Goal: Entertainment & Leisure: Consume media (video, audio)

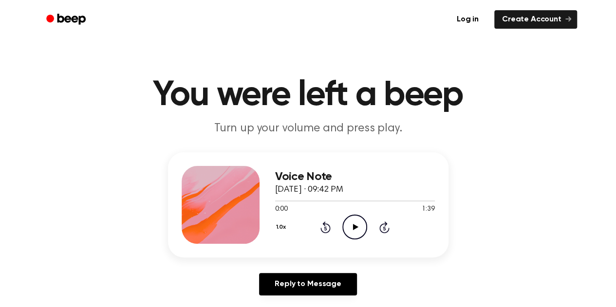
click at [356, 223] on icon "Play Audio" at bounding box center [354, 227] width 25 height 25
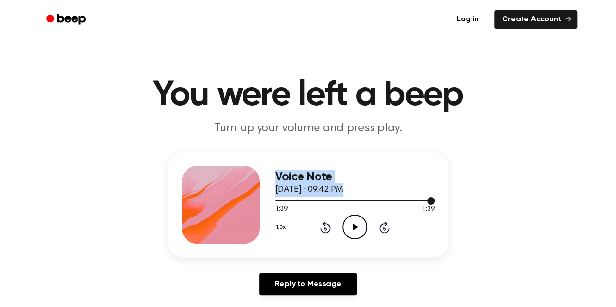
drag, startPoint x: 356, startPoint y: 200, endPoint x: 237, endPoint y: 205, distance: 119.4
click at [237, 205] on div "Voice Note [DATE] · 09:42 PM 1:39 1:39 Your browser does not support the [objec…" at bounding box center [308, 204] width 280 height 105
click at [314, 204] on div at bounding box center [355, 201] width 160 height 8
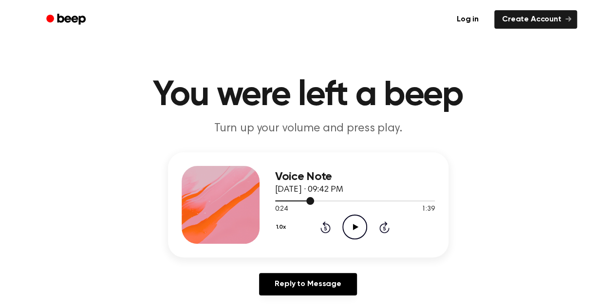
drag, startPoint x: 319, startPoint y: 203, endPoint x: 270, endPoint y: 200, distance: 49.2
click at [270, 200] on div "Voice Note [DATE] · 09:42 PM 0:24 1:39 Your browser does not support the [objec…" at bounding box center [308, 204] width 280 height 105
drag, startPoint x: 286, startPoint y: 201, endPoint x: 243, endPoint y: 202, distance: 43.9
click at [243, 202] on div "Voice Note [DATE] · 09:42 PM 0:24 1:39 Your browser does not support the [objec…" at bounding box center [308, 204] width 280 height 105
click at [282, 201] on div at bounding box center [294, 201] width 39 height 1
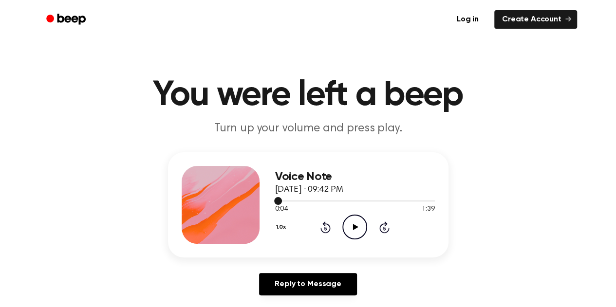
click at [276, 200] on span at bounding box center [278, 201] width 8 height 8
click at [347, 224] on icon "Play Audio" at bounding box center [354, 227] width 25 height 25
click at [355, 229] on icon "Pause Audio" at bounding box center [354, 227] width 25 height 25
click at [354, 230] on icon "Play Audio" at bounding box center [354, 227] width 25 height 25
click at [354, 230] on icon at bounding box center [355, 227] width 4 height 6
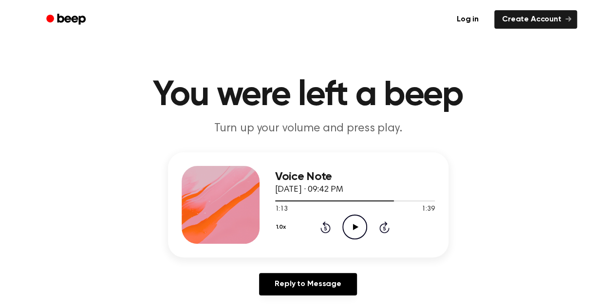
click at [344, 224] on icon "Play Audio" at bounding box center [354, 227] width 25 height 25
click at [355, 227] on icon at bounding box center [355, 227] width 5 height 6
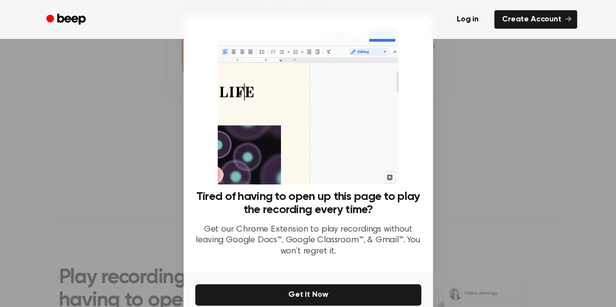
scroll to position [47, 0]
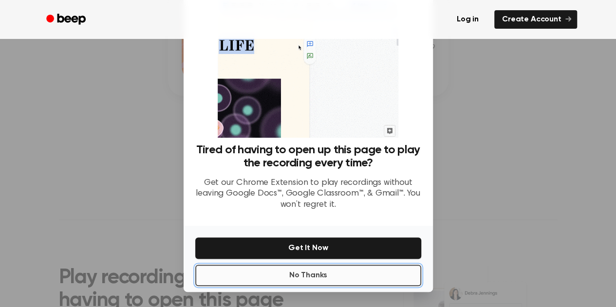
click at [363, 275] on button "No Thanks" at bounding box center [308, 275] width 226 height 21
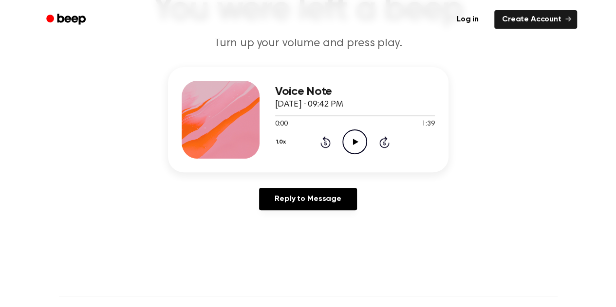
scroll to position [84, 0]
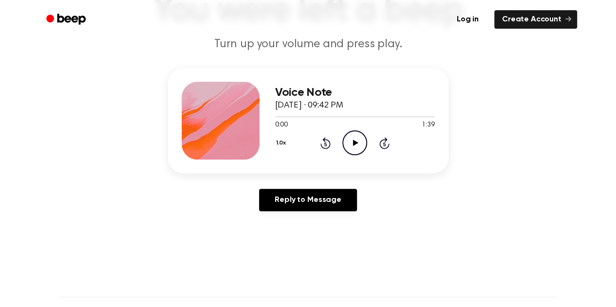
click at [355, 145] on icon at bounding box center [355, 143] width 5 height 6
